Goal: Information Seeking & Learning: Learn about a topic

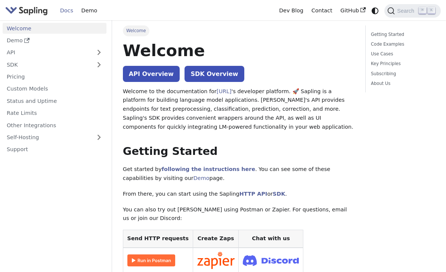
click at [70, 11] on link "Docs" at bounding box center [66, 11] width 21 height 12
